Goal: Information Seeking & Learning: Learn about a topic

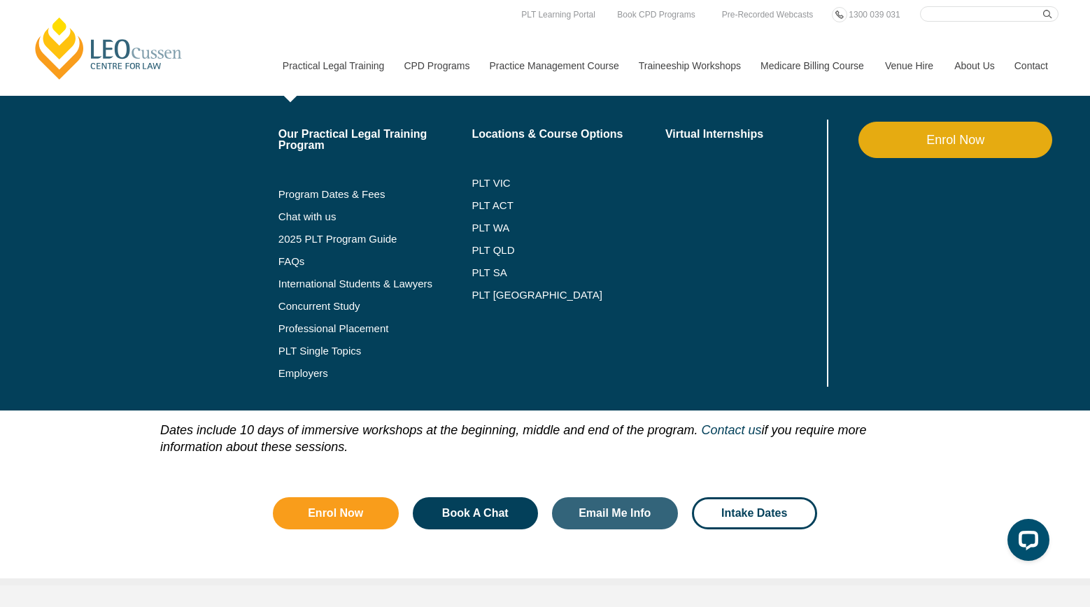
scroll to position [1873, 0]
